Goal: Navigation & Orientation: Find specific page/section

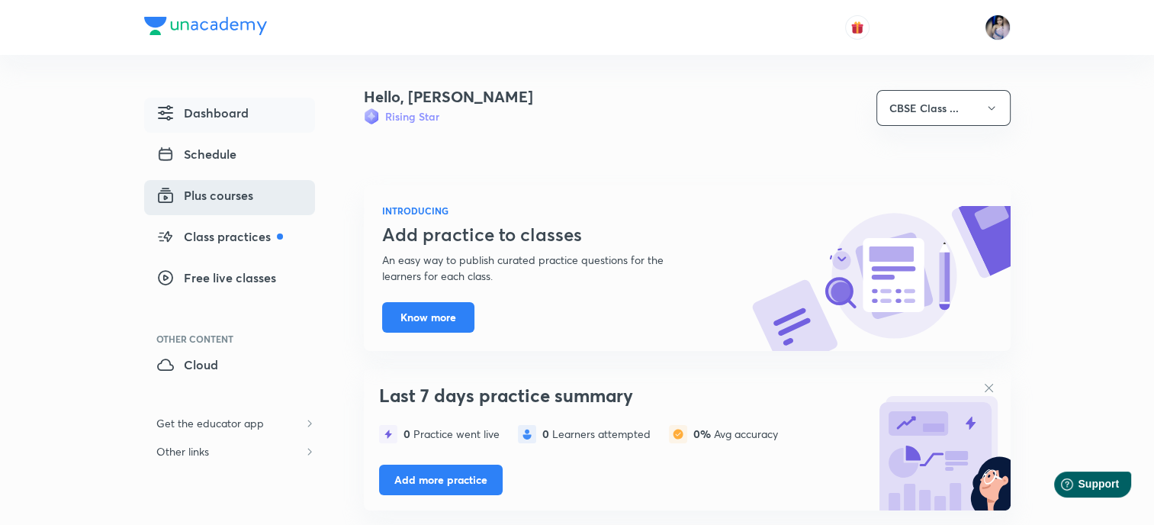
click at [215, 198] on span "Plus courses" at bounding box center [204, 195] width 97 height 18
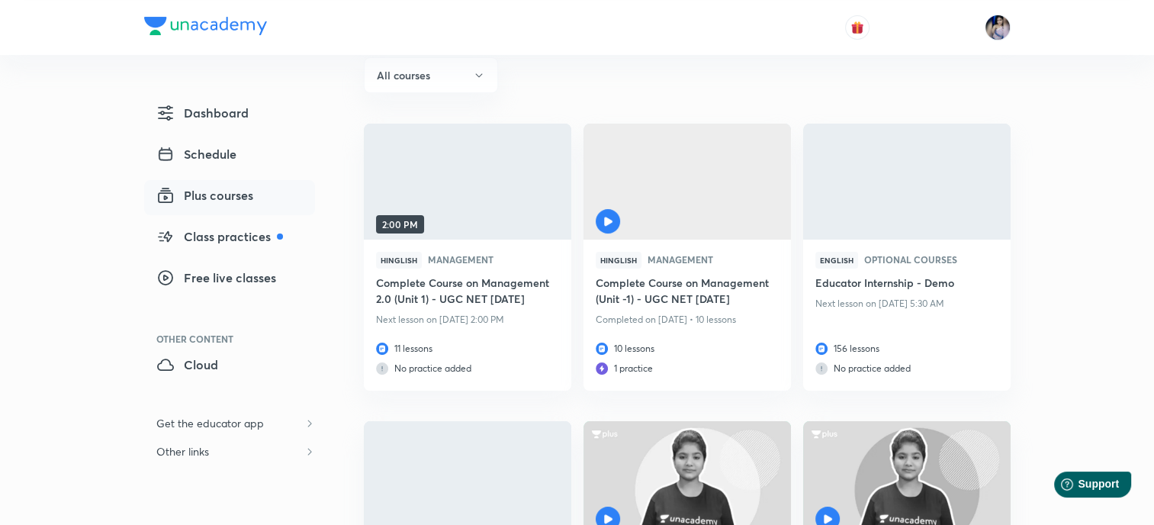
scroll to position [124, 0]
